Goal: Task Accomplishment & Management: Manage account settings

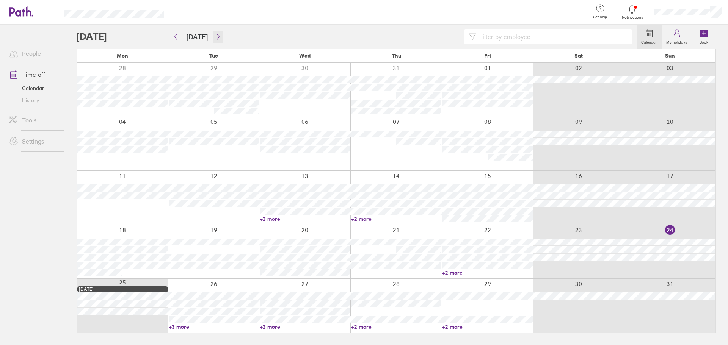
click at [215, 37] on icon "button" at bounding box center [218, 37] width 6 height 6
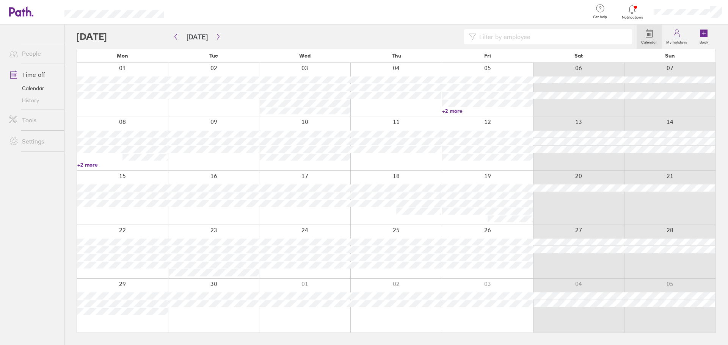
click at [453, 109] on link "+2 more" at bounding box center [487, 111] width 91 height 7
click at [405, 109] on div at bounding box center [395, 90] width 91 height 54
